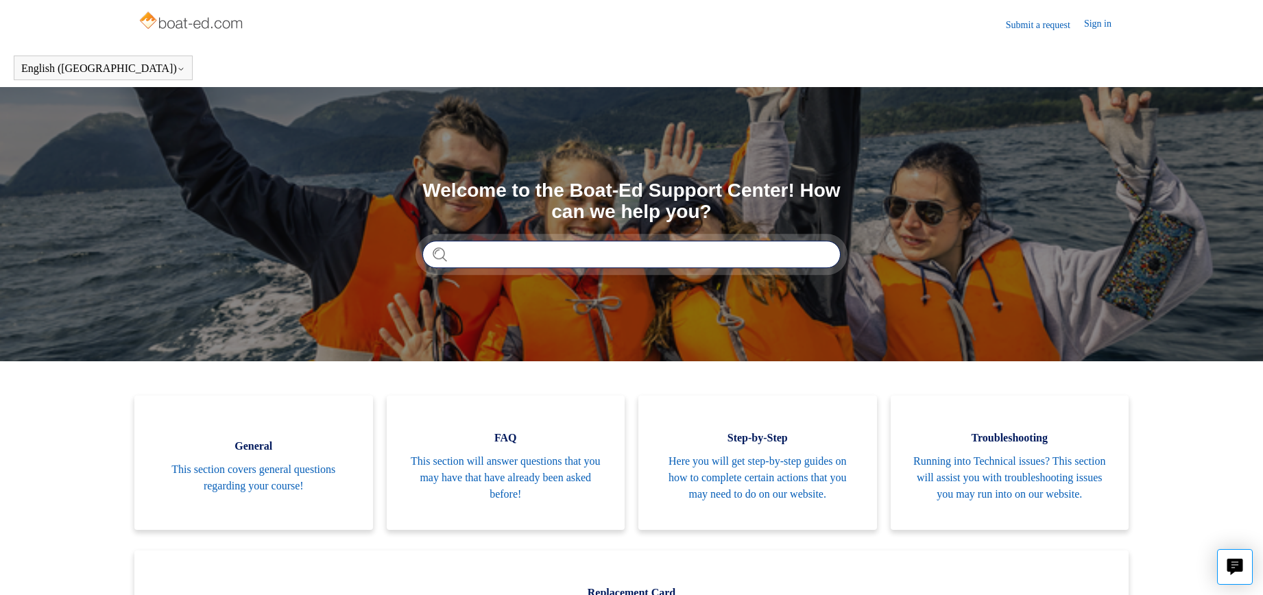
click at [462, 254] on input "Search" at bounding box center [631, 254] width 418 height 27
type input "**********"
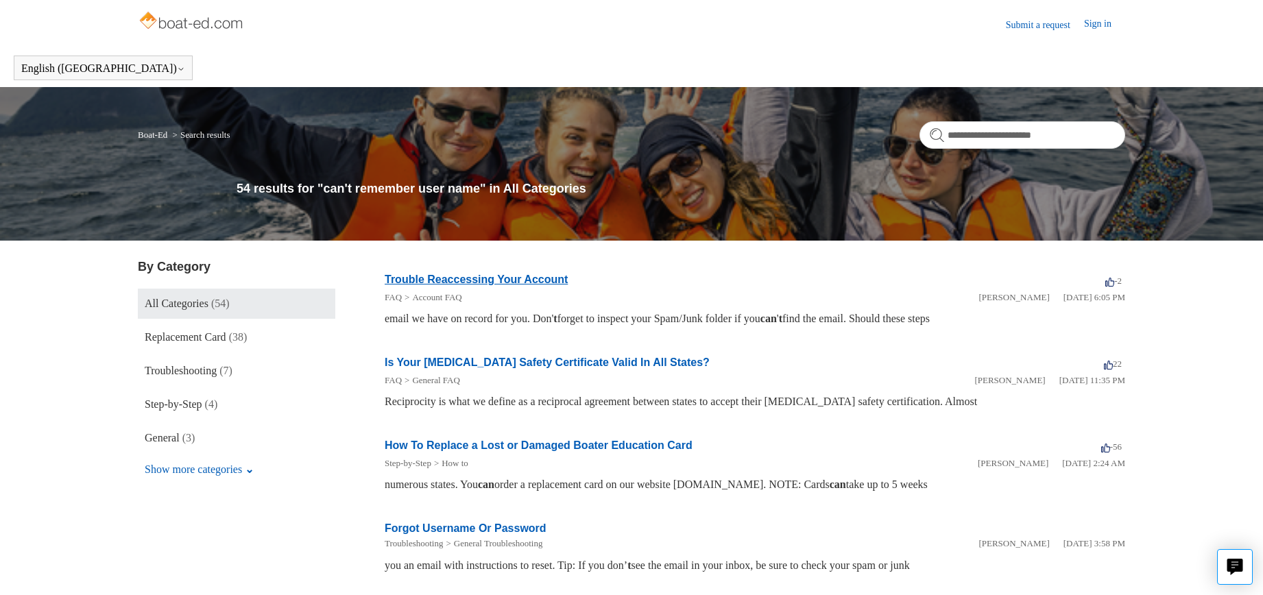
click at [470, 278] on link "Trouble Reaccessing Your Account" at bounding box center [476, 280] width 183 height 12
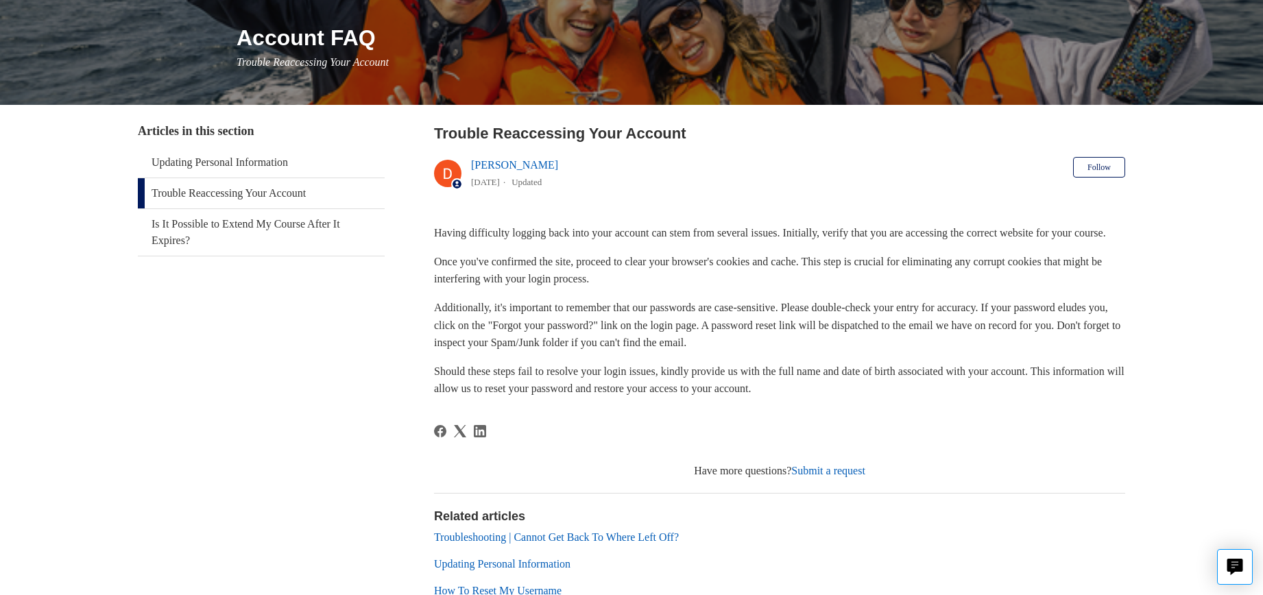
scroll to position [188, 0]
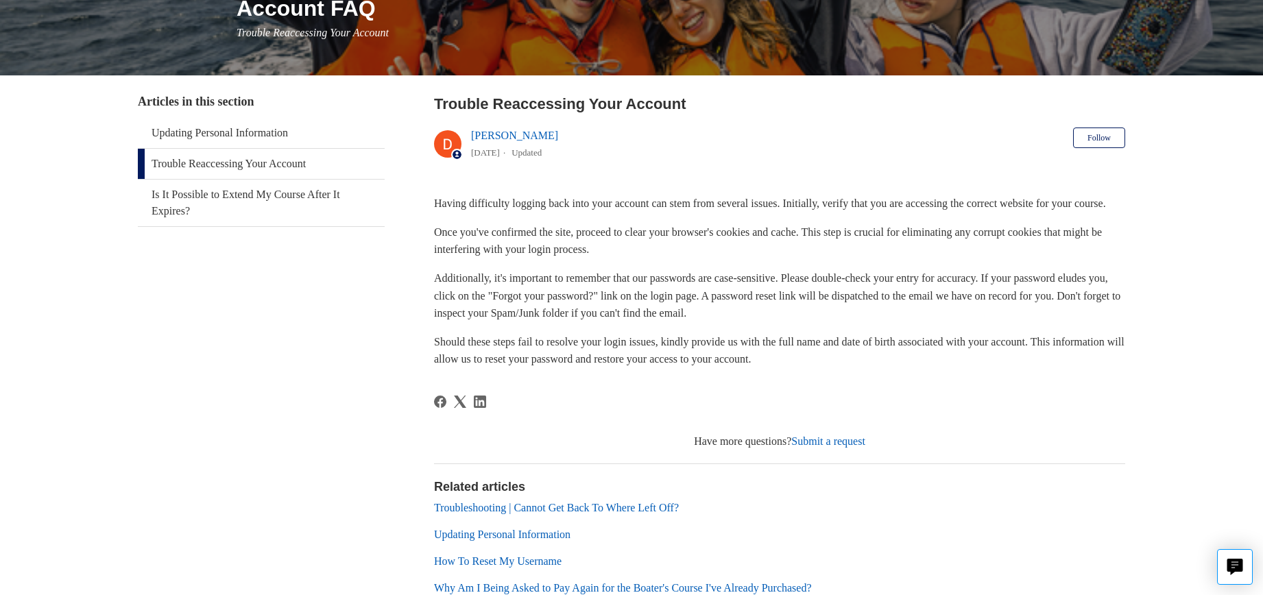
click at [239, 162] on link "Trouble Reaccessing Your Account" at bounding box center [261, 164] width 247 height 30
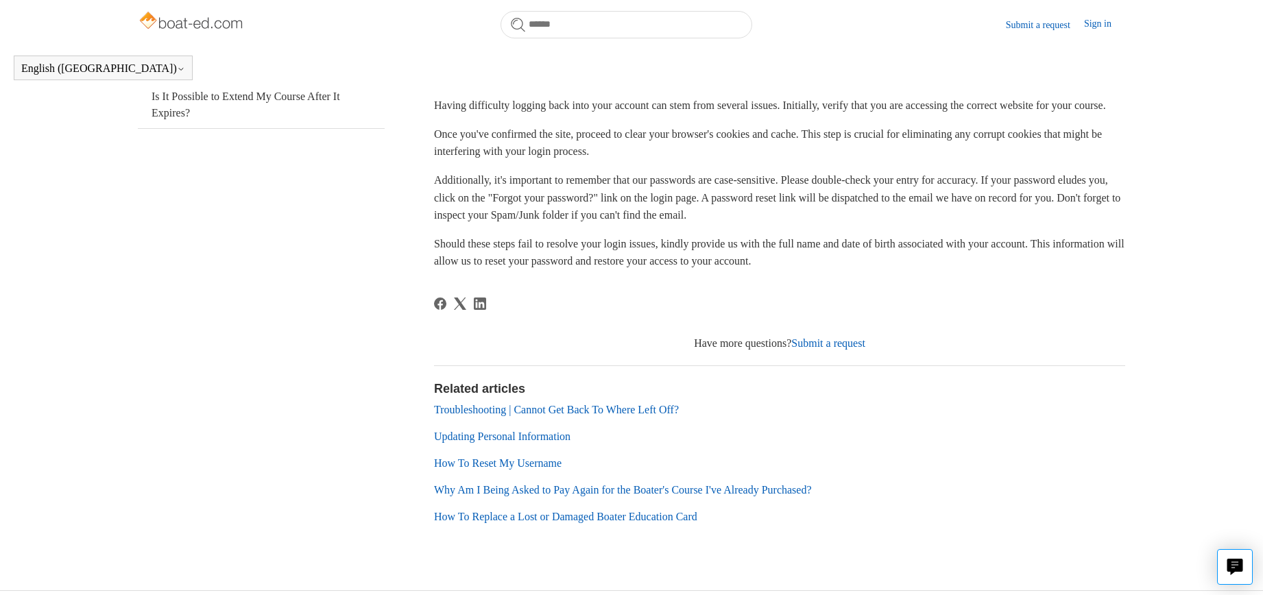
scroll to position [287, 0]
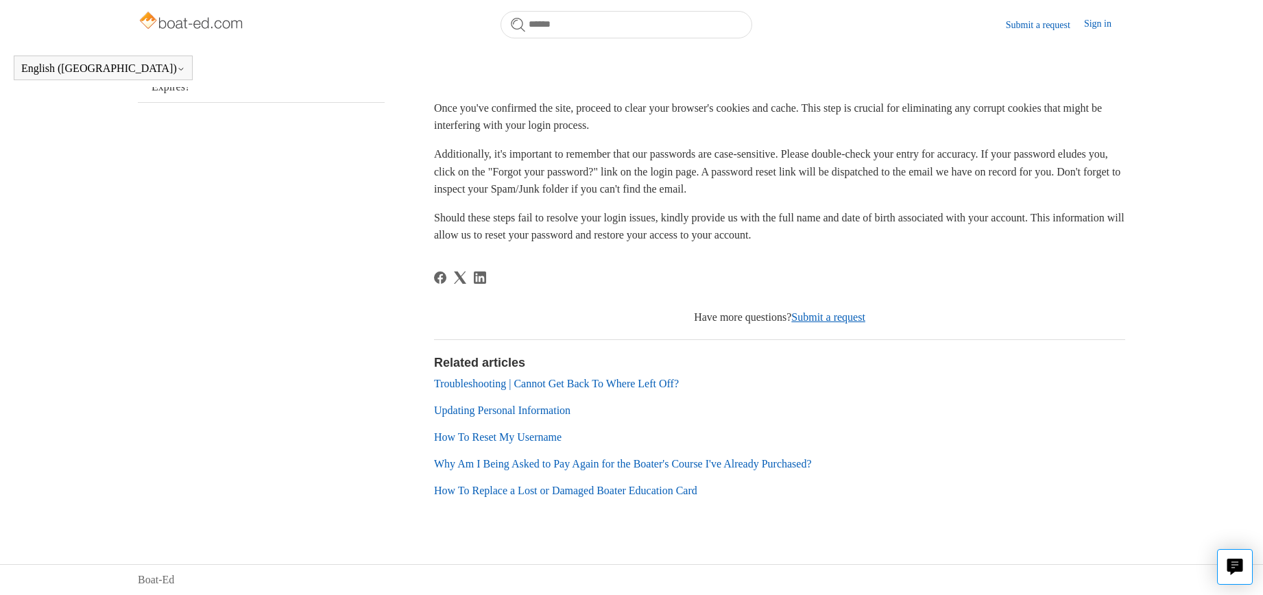
click at [830, 317] on link "Submit a request" at bounding box center [828, 317] width 74 height 12
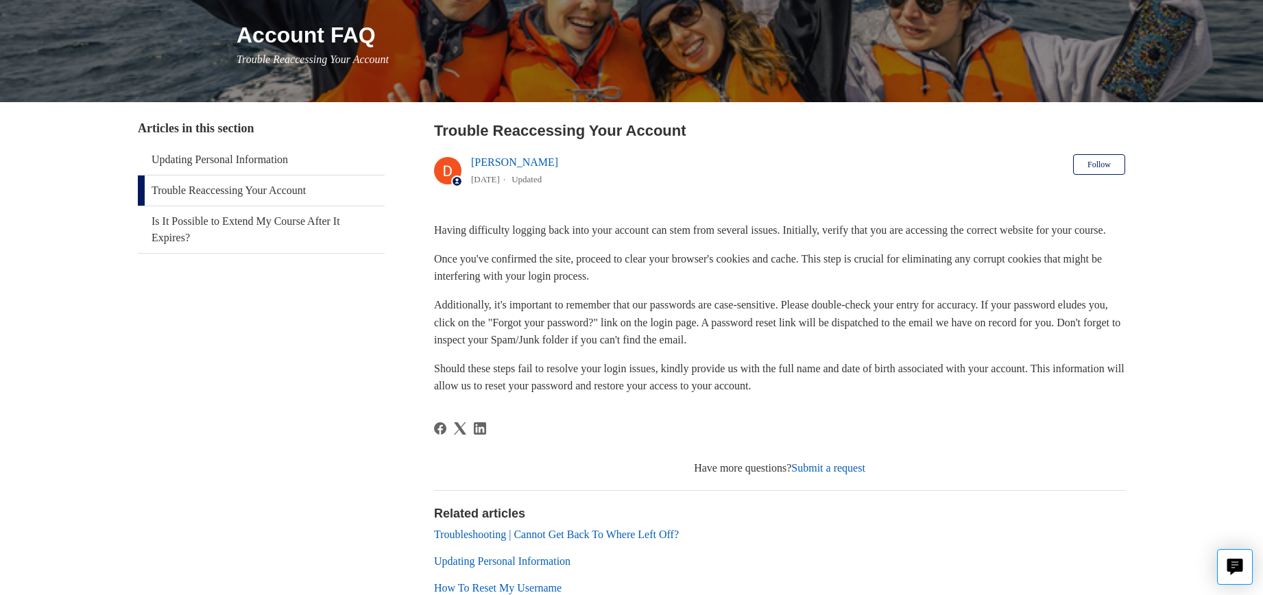
scroll to position [141, 0]
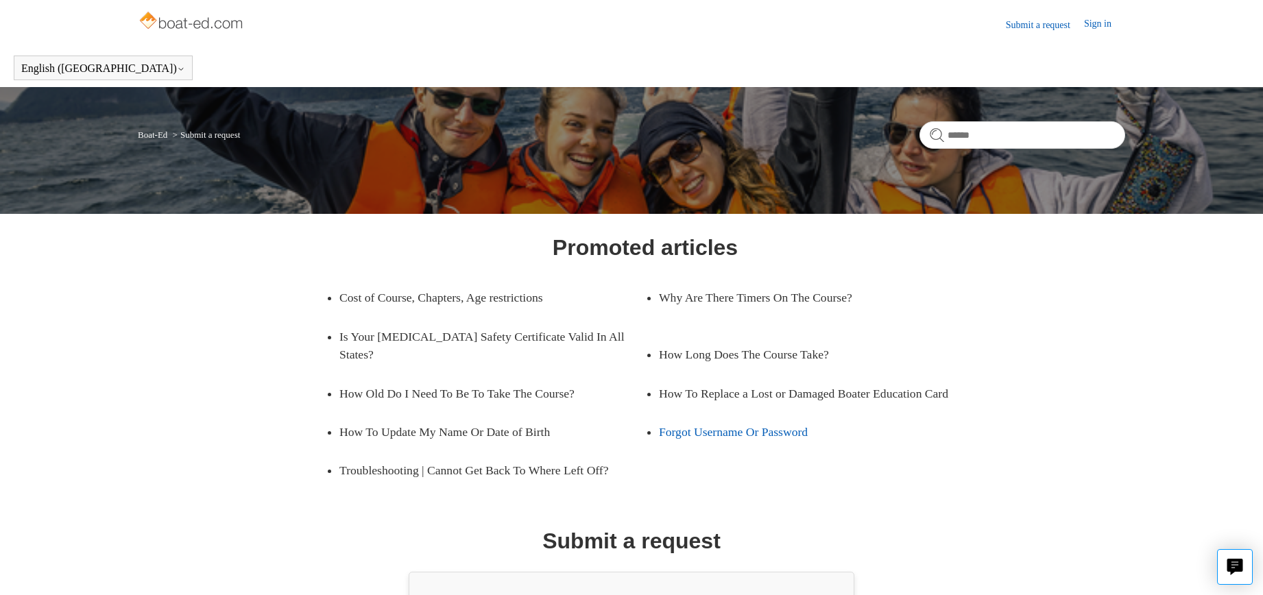
click at [749, 430] on link "Forgot Username Or Password" at bounding box center [801, 432] width 285 height 38
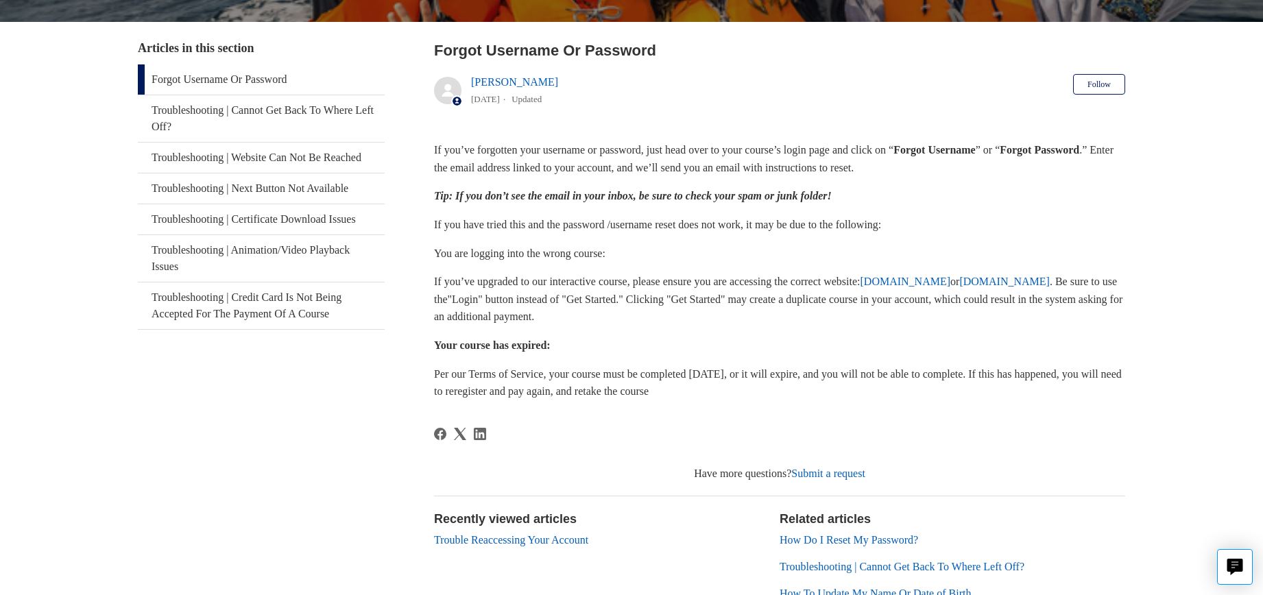
scroll to position [236, 0]
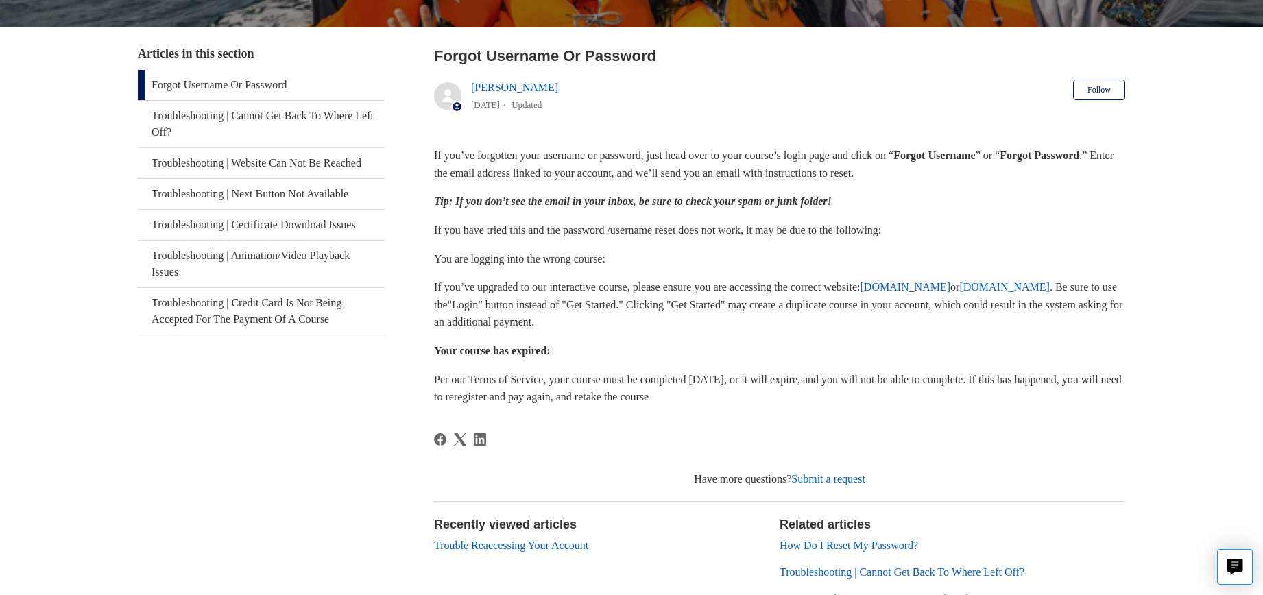
click at [235, 81] on link "Forgot Username Or Password" at bounding box center [261, 85] width 247 height 30
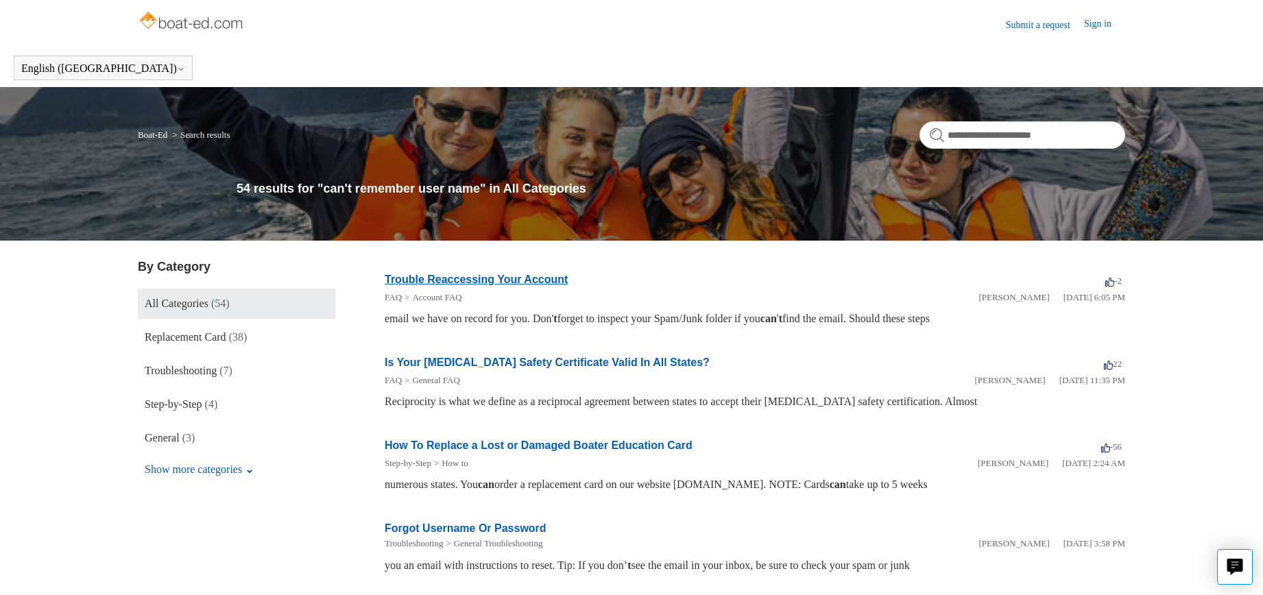
click at [444, 278] on link "Trouble Reaccessing Your Account" at bounding box center [476, 280] width 183 height 12
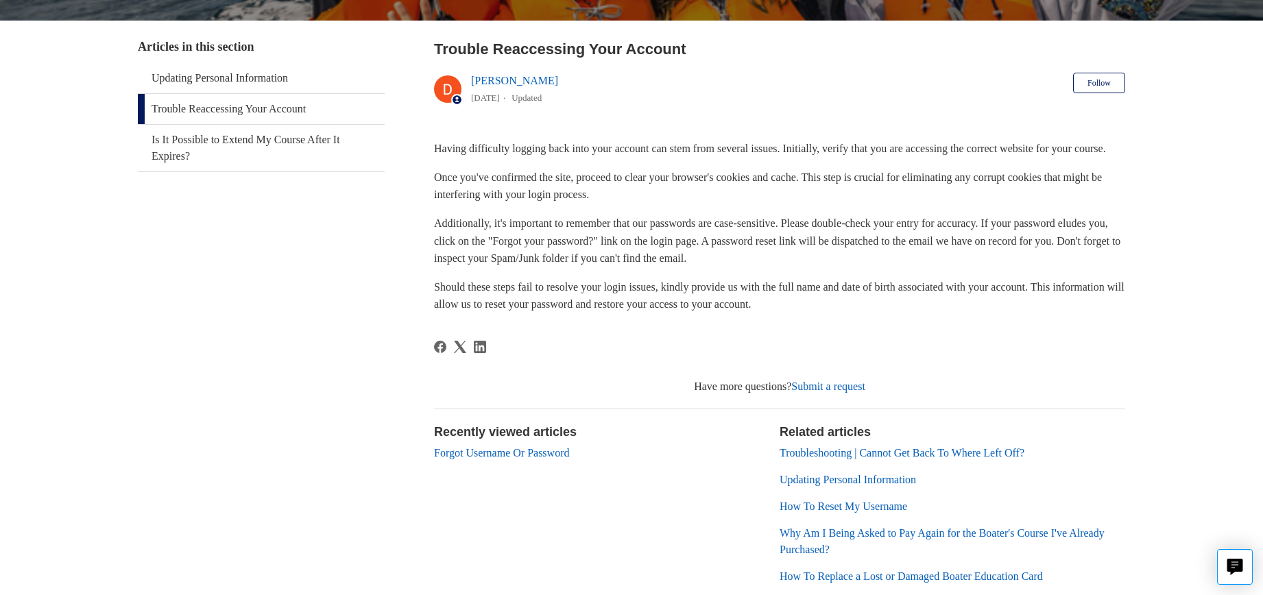
scroll to position [245, 0]
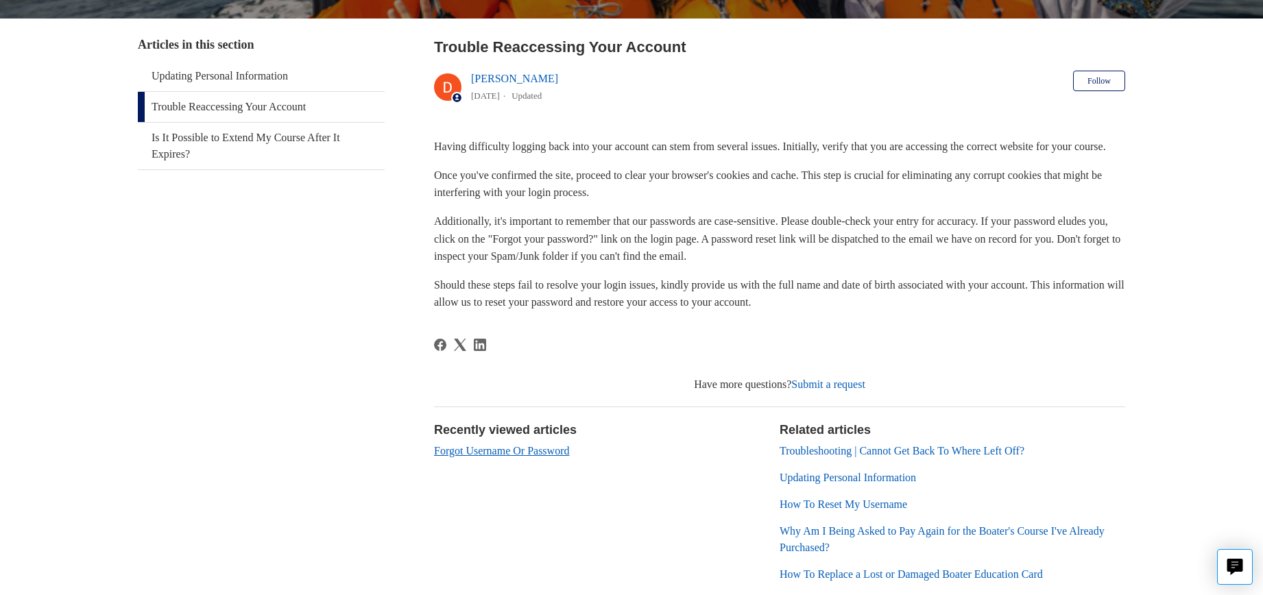
click at [499, 457] on link "Forgot Username Or Password" at bounding box center [501, 451] width 135 height 12
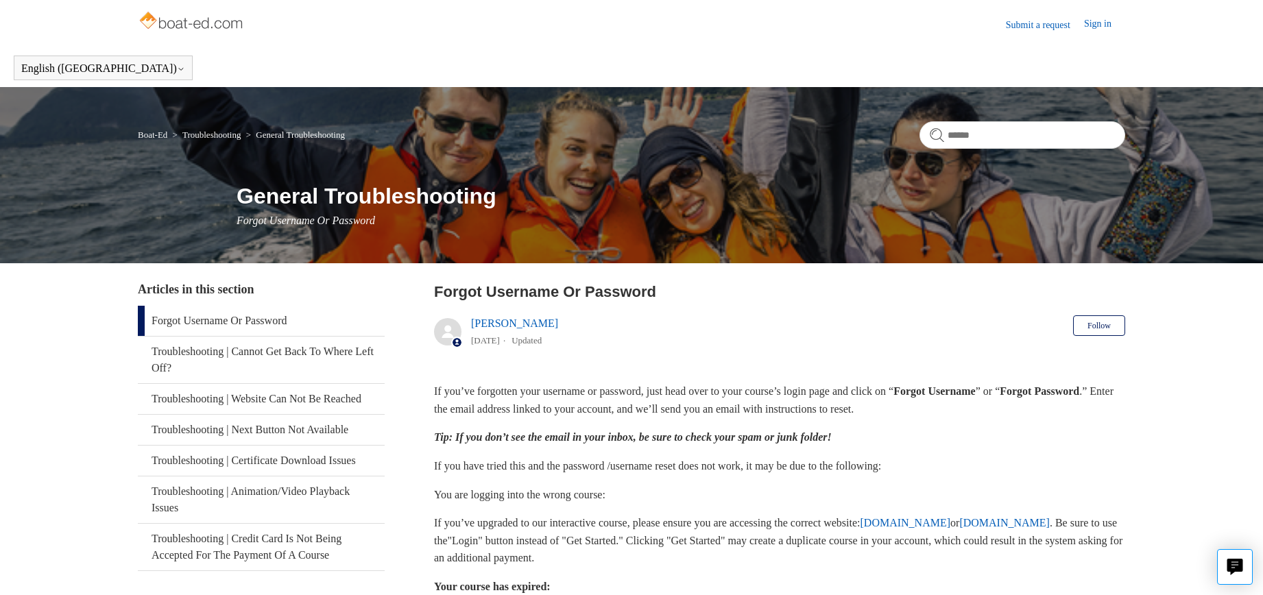
click at [213, 317] on link "Forgot Username Or Password" at bounding box center [261, 321] width 247 height 30
click at [219, 320] on link "Forgot Username Or Password" at bounding box center [261, 321] width 247 height 30
click at [174, 320] on link "Forgot Username Or Password" at bounding box center [261, 321] width 247 height 30
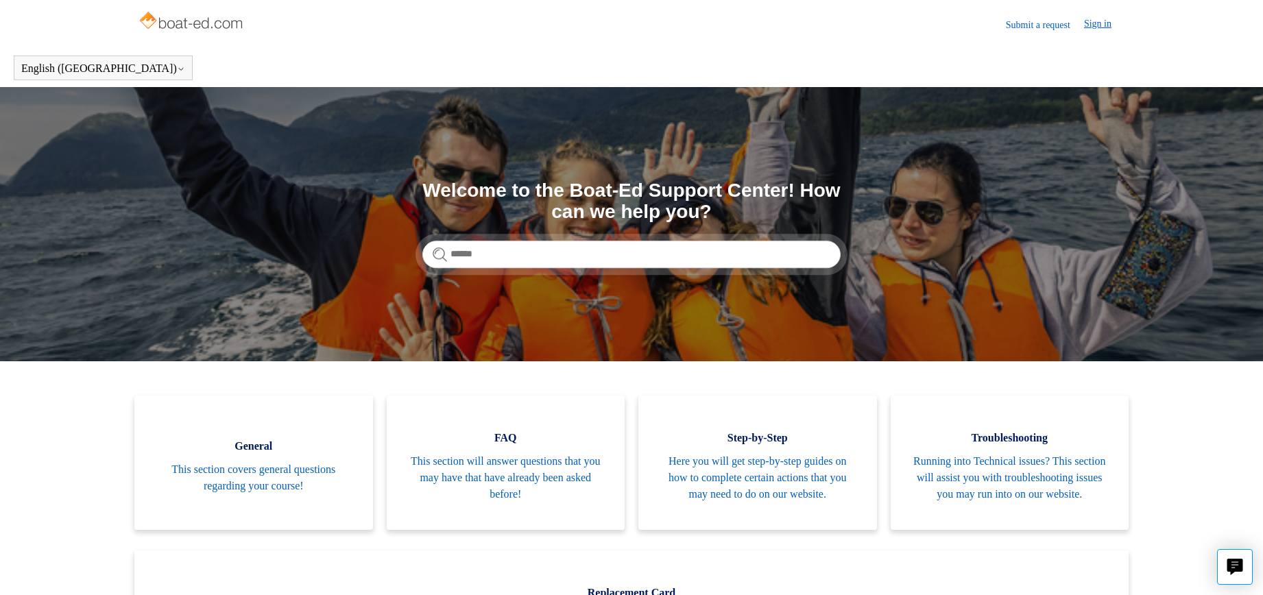
click at [1096, 21] on link "Sign in" at bounding box center [1104, 24] width 41 height 16
